Goal: Information Seeking & Learning: Understand process/instructions

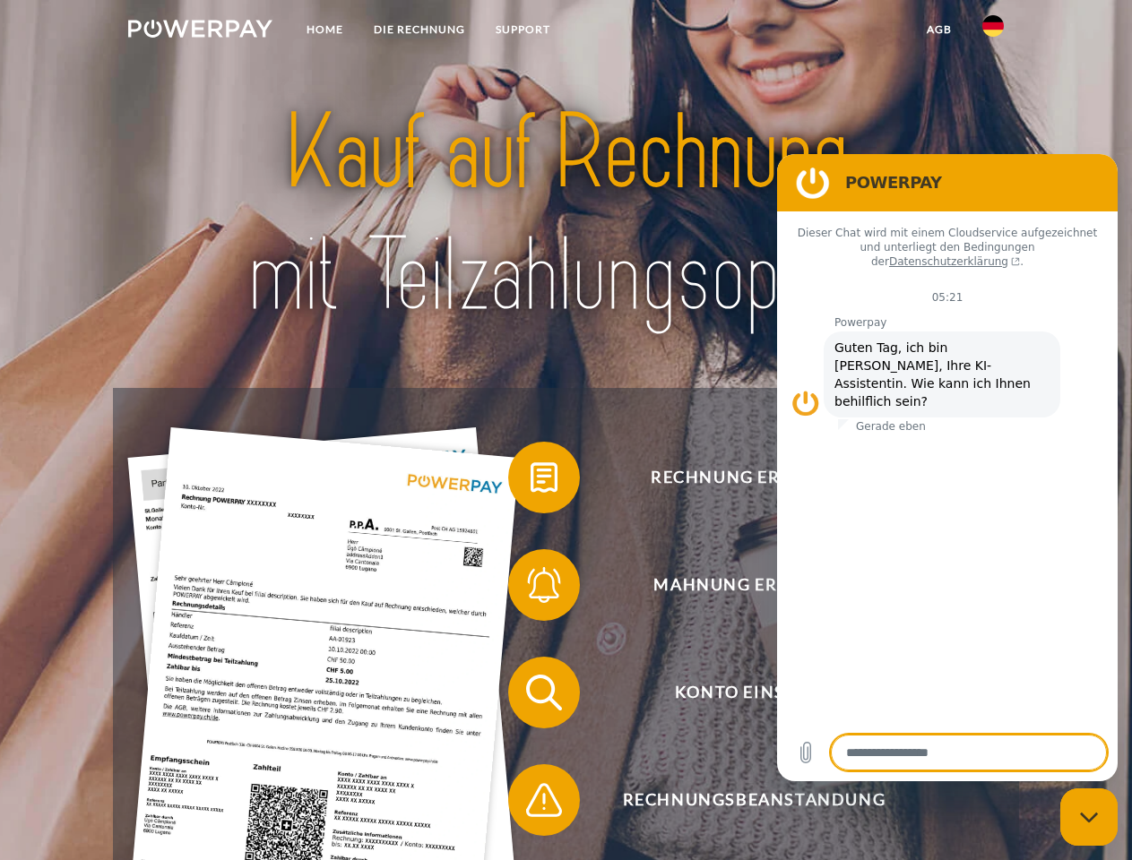
click at [200, 31] on img at bounding box center [200, 29] width 144 height 18
click at [993, 31] on img at bounding box center [993, 26] width 22 height 22
click at [938, 30] on link "agb" at bounding box center [939, 29] width 56 height 32
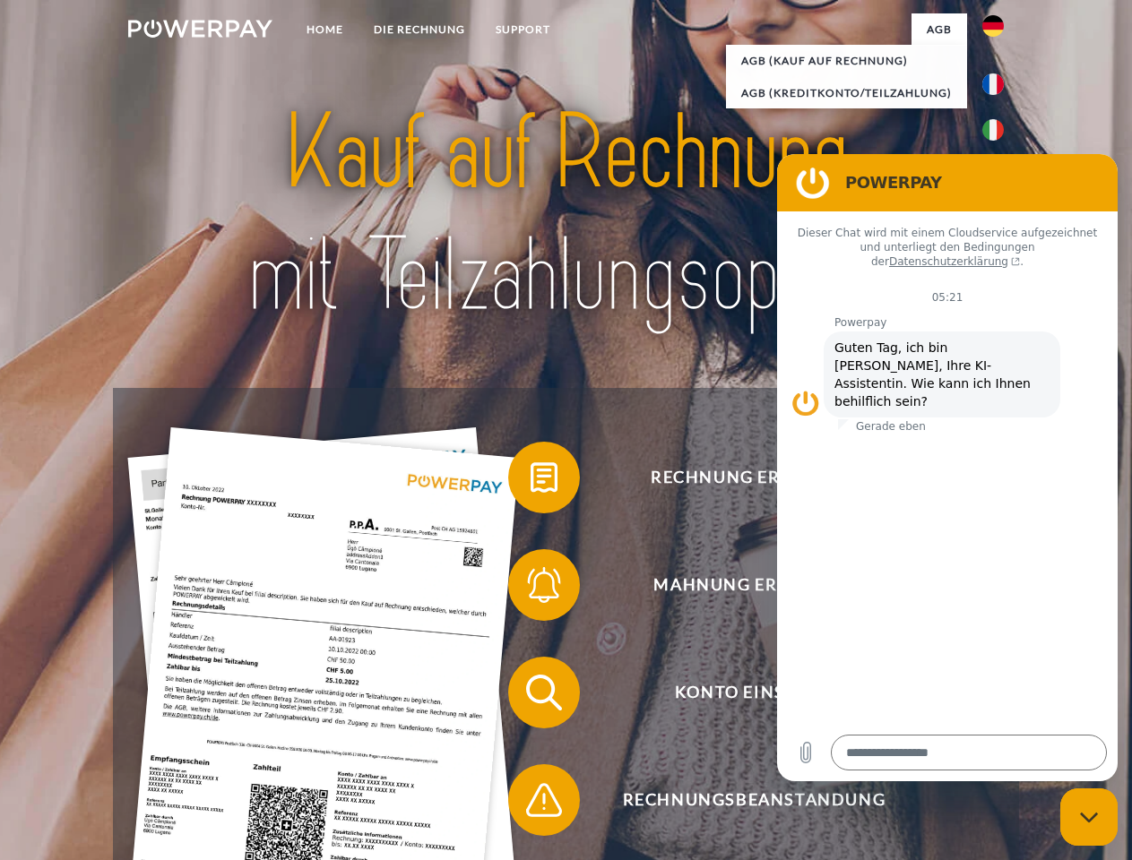
click at [530, 481] on span at bounding box center [517, 478] width 90 height 90
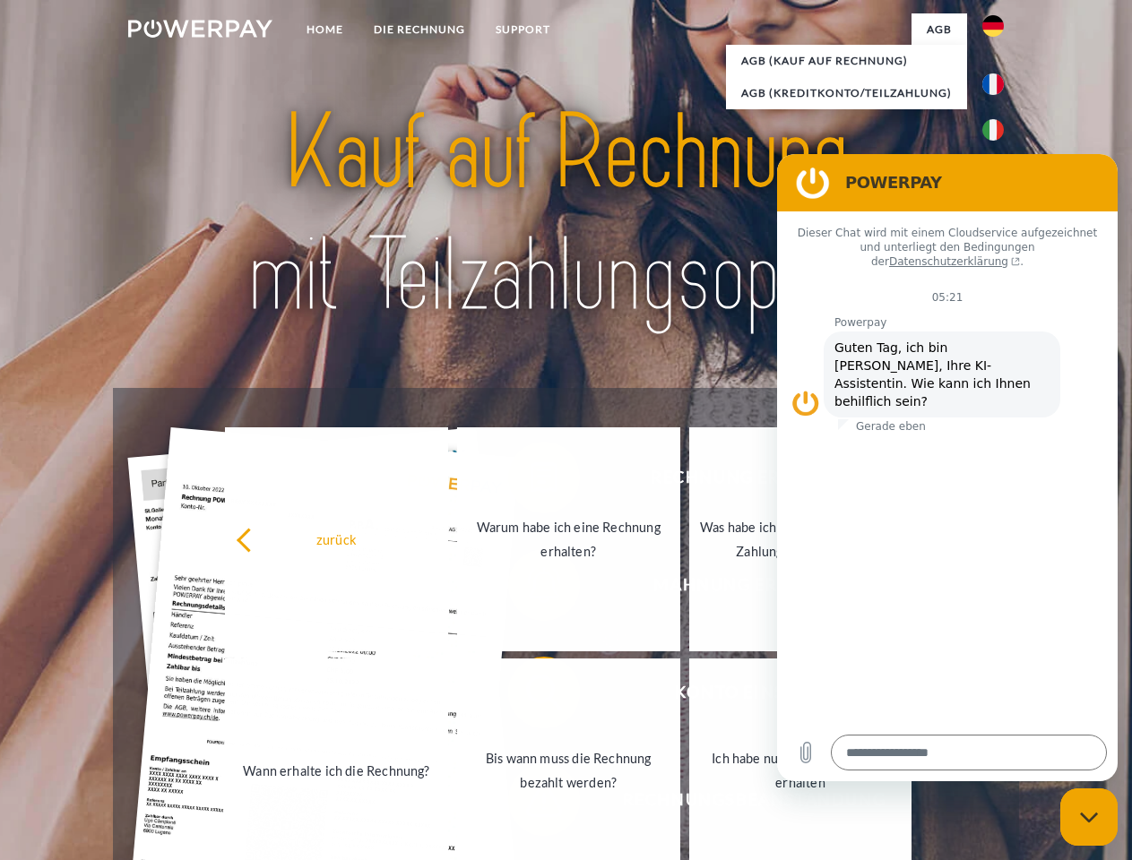
click at [530, 696] on link "Bis wann muss die Rechnung bezahlt werden?" at bounding box center [568, 771] width 223 height 224
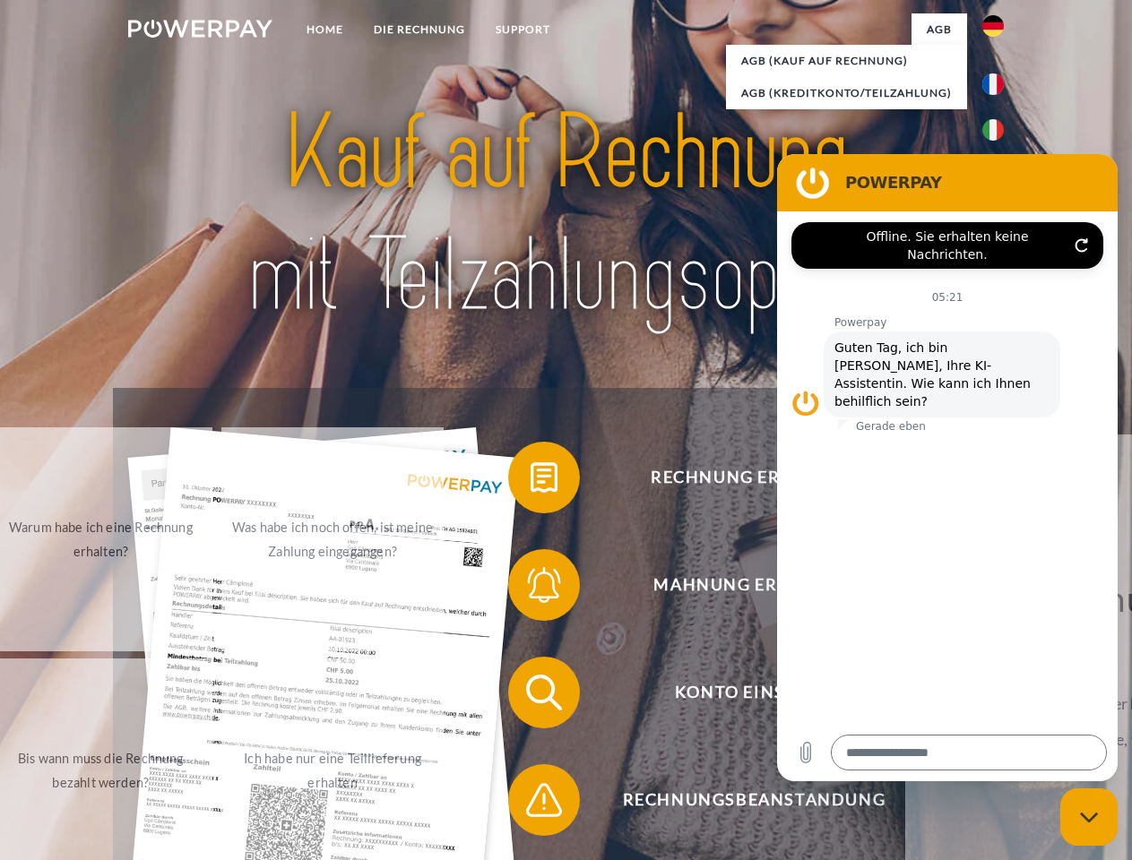
click at [530, 804] on span at bounding box center [517, 800] width 90 height 90
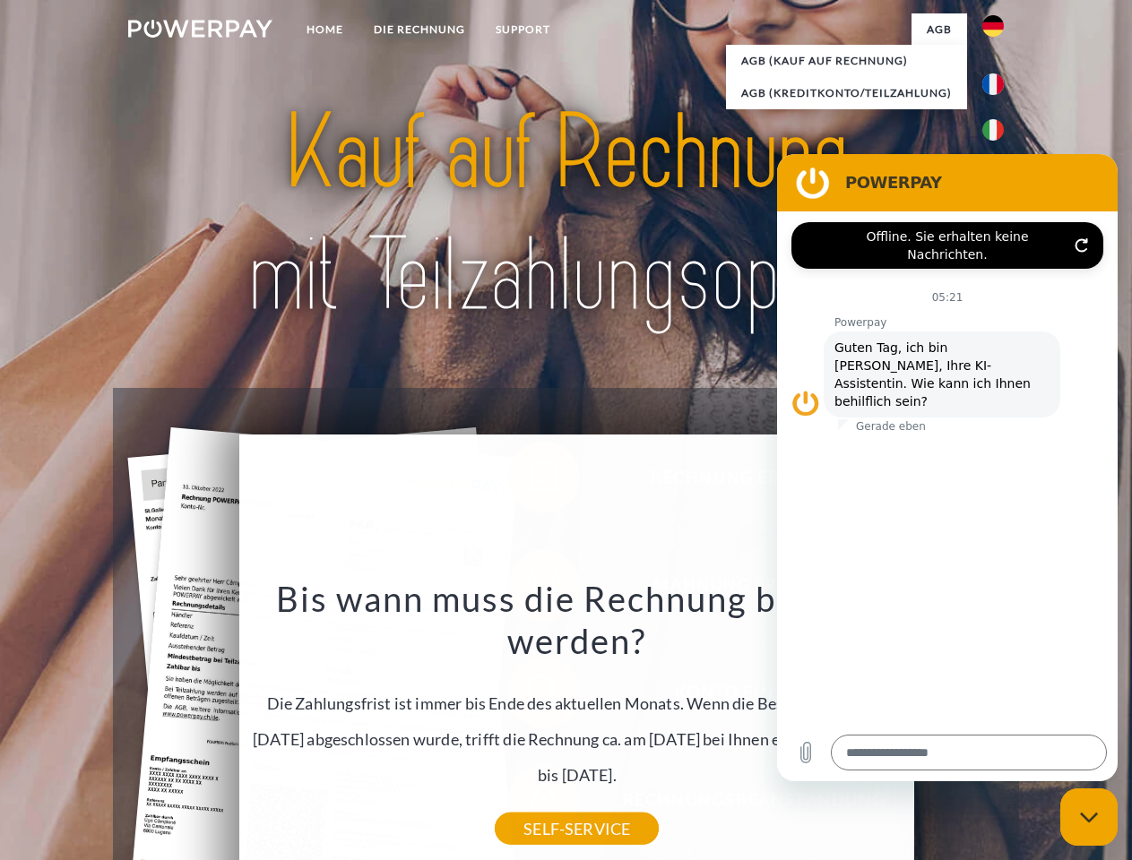
click at [1089, 817] on icon "Messaging-Fenster schließen" at bounding box center [1089, 818] width 19 height 12
type textarea "*"
